Goal: Task Accomplishment & Management: Manage account settings

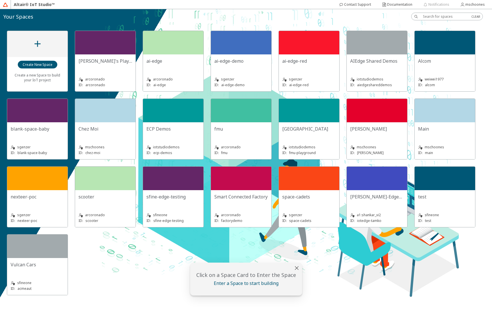
click at [0, 0] on slot "FMU Playground" at bounding box center [0, 0] width 0 height 0
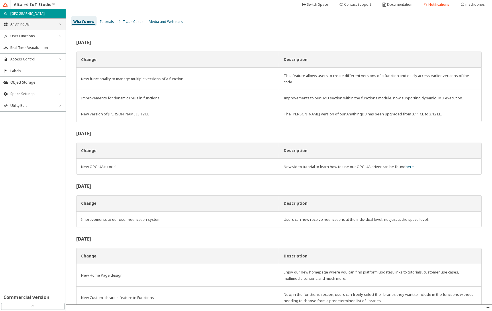
click at [28, 25] on span "AnythingDB" at bounding box center [32, 24] width 45 height 5
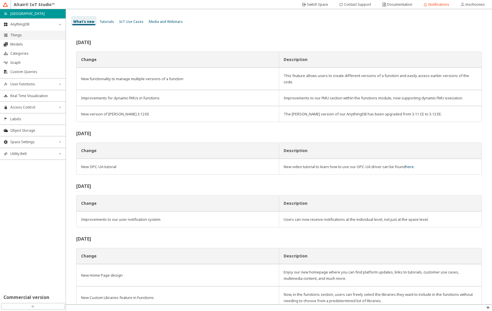
click at [25, 34] on span "Things" at bounding box center [36, 35] width 52 height 5
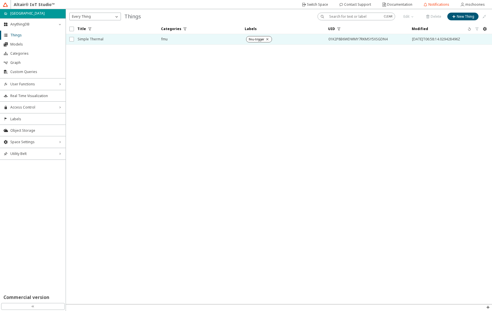
click at [129, 39] on span "Simple Thermal" at bounding box center [116, 39] width 76 height 10
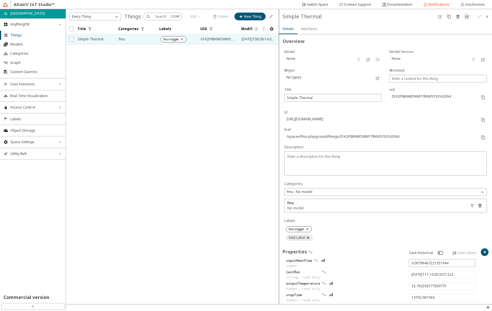
click at [310, 252] on iron-icon at bounding box center [310, 252] width 5 height 5
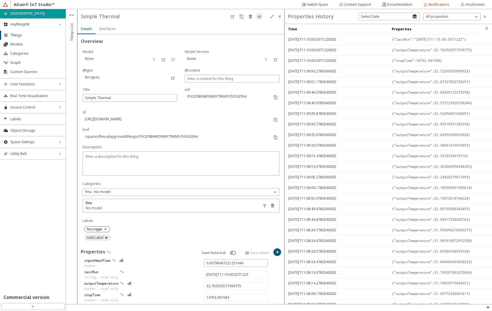
type input "0.006130869718573505"
type input "33.866172831061334"
type input "2025-08-15T11:13:00.525505Z"
type input "14882.079967"
click at [484, 28] on iron-icon at bounding box center [486, 28] width 5 height 5
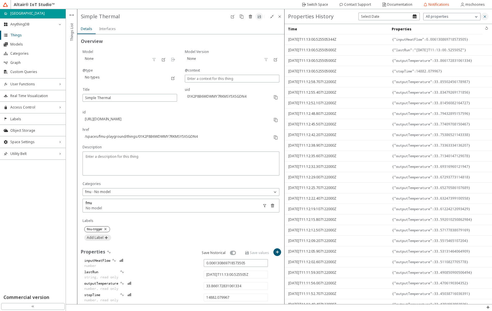
click at [485, 19] on paper-button at bounding box center [485, 17] width 8 height 8
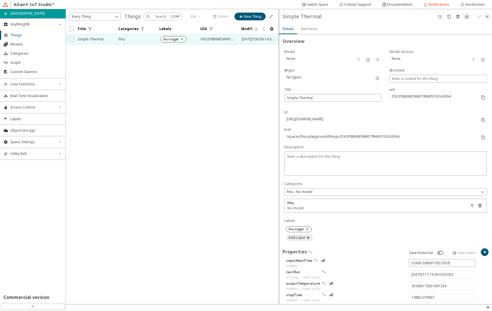
click at [487, 17] on iron-icon at bounding box center [487, 16] width 5 height 5
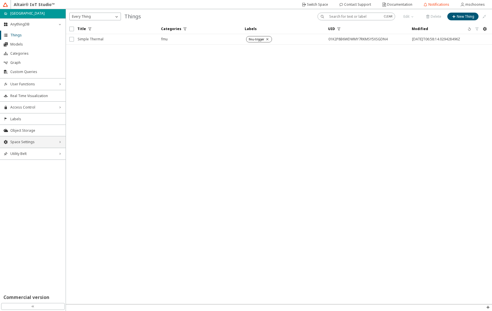
click at [41, 144] on span "Space Settings" at bounding box center [32, 142] width 45 height 5
click at [36, 151] on li "General" at bounding box center [33, 152] width 66 height 9
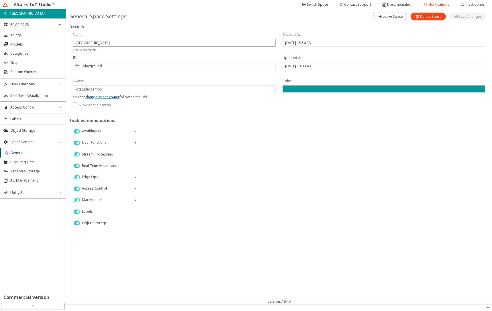
click at [76, 167] on iron-icon at bounding box center [77, 166] width 10 height 7
click at [0, 0] on slot "Save Changes" at bounding box center [0, 0] width 0 height 0
type input "15/08/2025, 13:14:43"
click at [6, 13] on icon "home" at bounding box center [5, 13] width 5 height 5
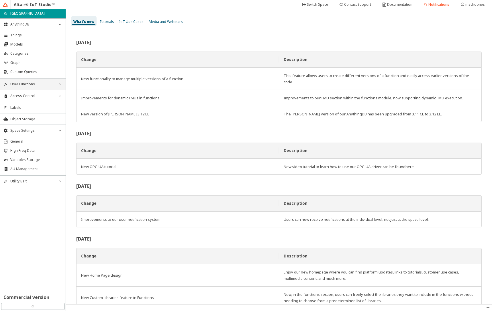
click at [37, 83] on span "User Functions" at bounding box center [32, 84] width 45 height 5
click at [25, 188] on span "AU Management" at bounding box center [36, 189] width 52 height 5
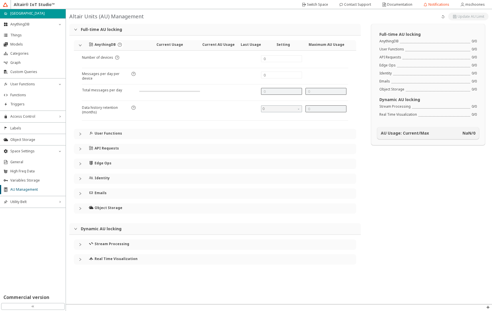
type input "144000"
type input "7"
type input "0"
click at [82, 147] on icon "collapsed" at bounding box center [80, 148] width 3 height 3
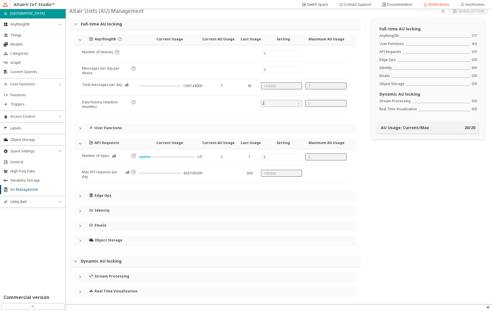
scroll to position [7, 0]
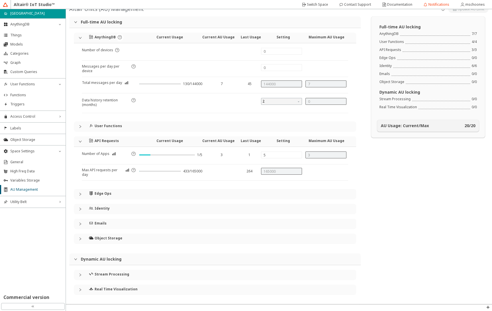
click at [80, 210] on icon "collapsed" at bounding box center [80, 209] width 2 height 3
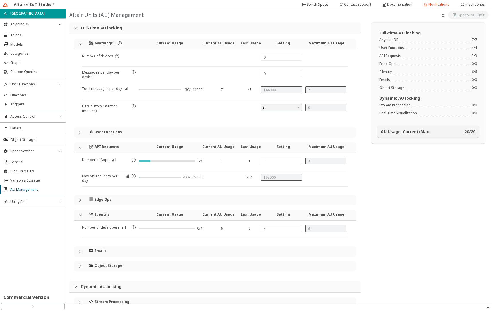
scroll to position [0, 0]
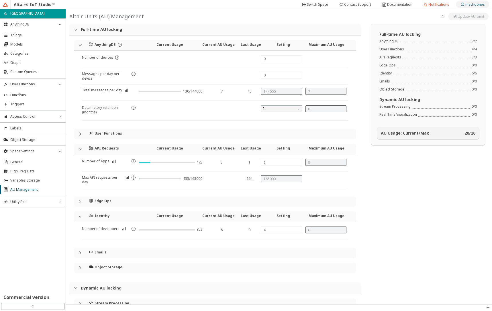
click at [0, 0] on slot "mschoones" at bounding box center [0, 0] width 0 height 0
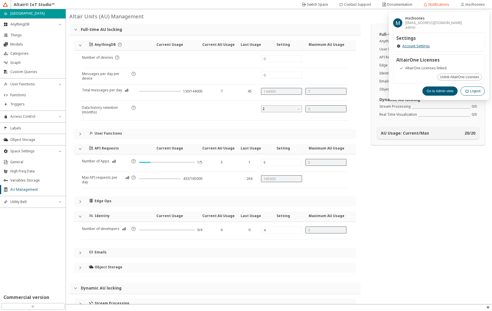
click at [467, 93] on paper-button "Logout" at bounding box center [473, 91] width 24 height 9
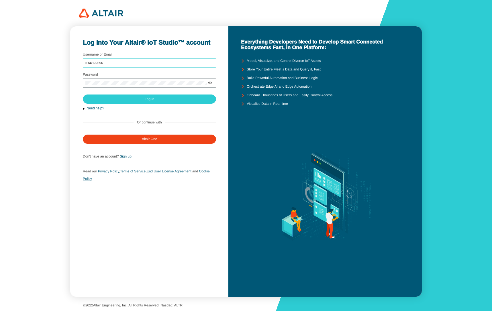
click at [132, 64] on input "mschoones" at bounding box center [149, 63] width 128 height 4
type input "iotstudiodemos"
click at [143, 97] on paper-button "Log In" at bounding box center [149, 99] width 133 height 9
